Goal: Use online tool/utility: Utilize a website feature to perform a specific function

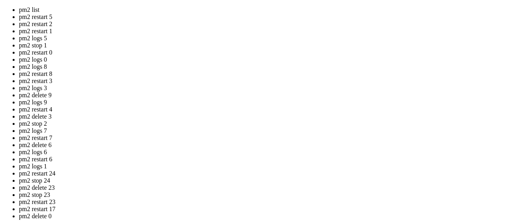
drag, startPoint x: 204, startPoint y: 92, endPoint x: 327, endPoint y: 75, distance: 124.0
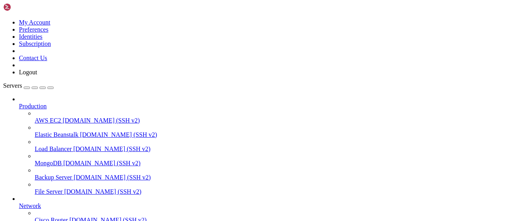
scroll to position [92, 0]
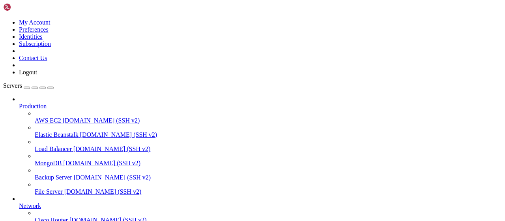
scroll to position [160, 0]
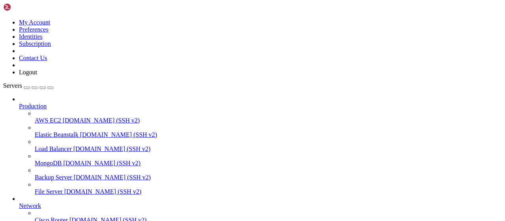
scroll to position [0, 0]
